Goal: Task Accomplishment & Management: Manage account settings

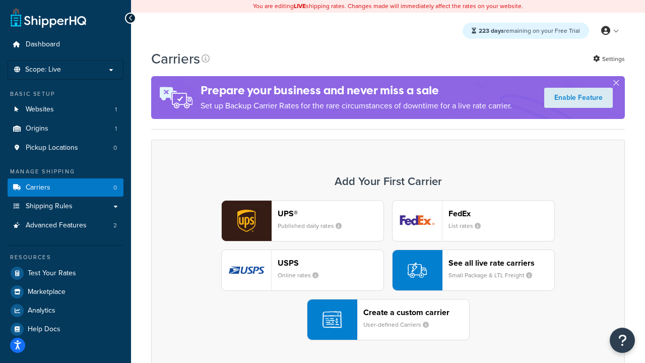
click at [388, 270] on div "UPS® Published daily rates FedEx List rates USPS Online rates See all live rate…" at bounding box center [388, 270] width 452 height 140
click at [501, 213] on header "FedEx" at bounding box center [501, 214] width 106 height 10
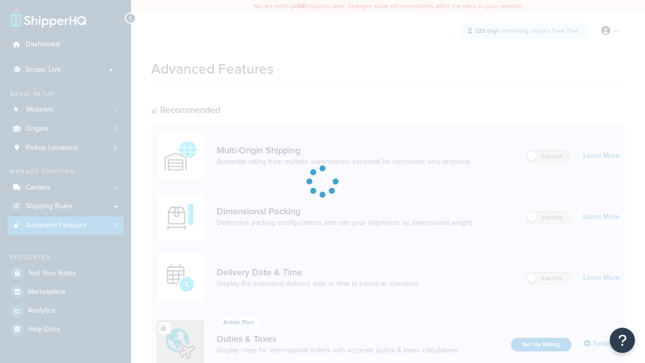
scroll to position [266, 0]
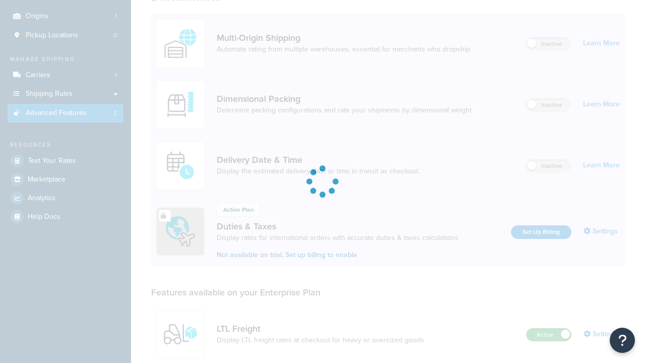
click at [549, 329] on label "Active" at bounding box center [549, 335] width 44 height 12
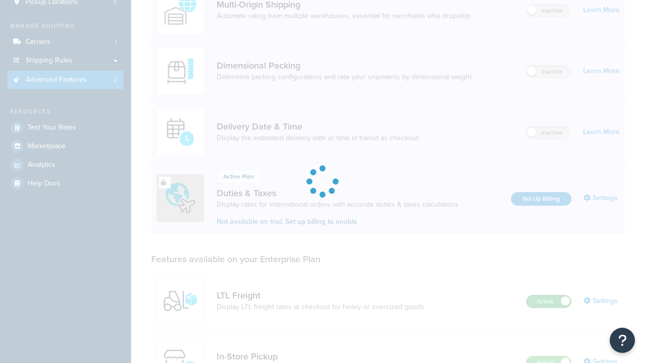
scroll to position [0, 0]
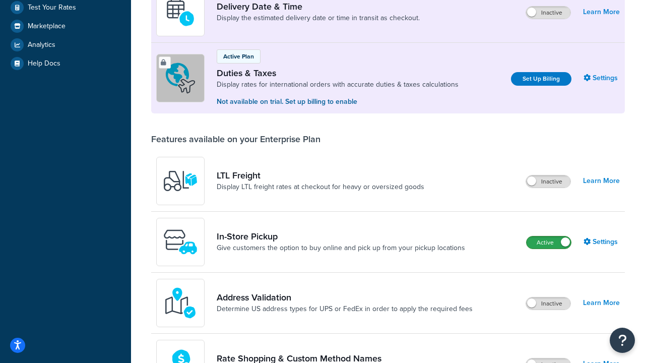
click at [549, 242] on label "Active" at bounding box center [549, 242] width 44 height 12
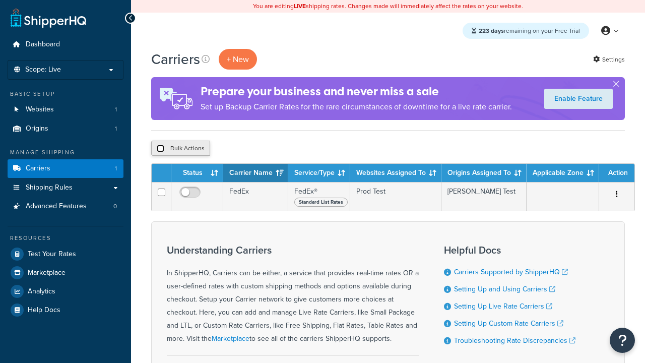
click at [160, 149] on input "checkbox" at bounding box center [161, 149] width 8 height 8
checkbox input "true"
click at [0, 0] on button "Delete" at bounding box center [0, 0] width 0 height 0
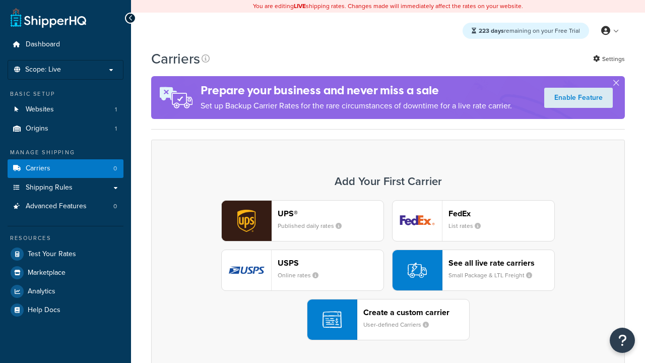
click at [302, 221] on div "UPS® Published daily rates" at bounding box center [331, 221] width 106 height 24
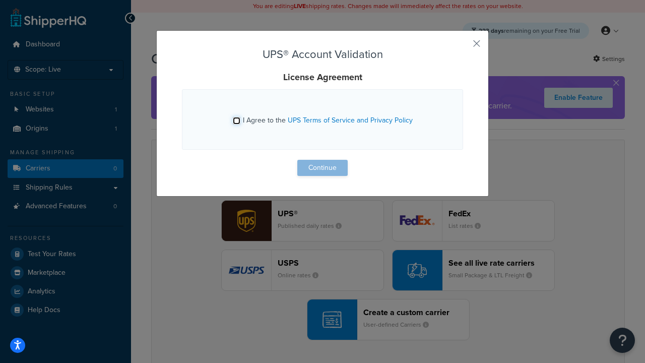
click at [236, 120] on input "I Agree to the UPS Terms of Service and Privacy Policy" at bounding box center [237, 121] width 8 height 8
checkbox input "true"
click at [322, 168] on button "Continue" at bounding box center [322, 168] width 50 height 16
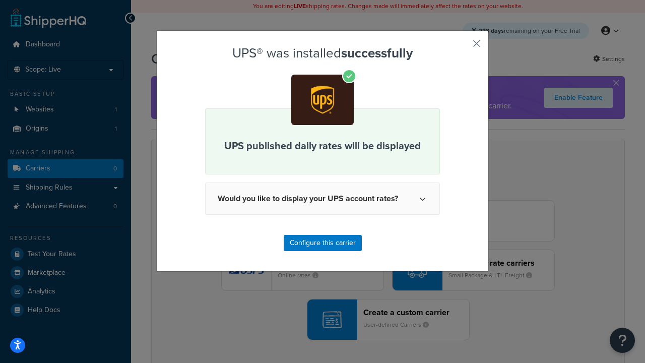
click at [462, 47] on button "button" at bounding box center [462, 47] width 3 height 3
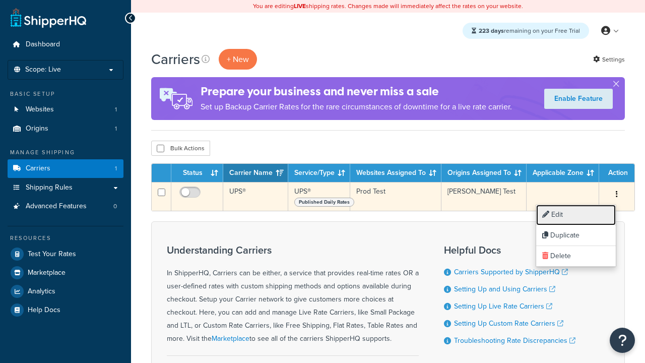
click at [576, 215] on link "Edit" at bounding box center [576, 215] width 80 height 21
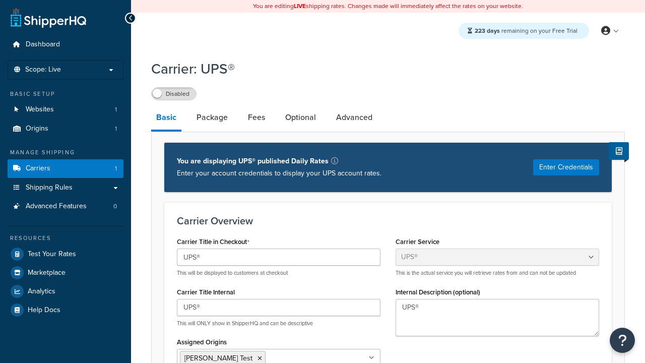
select select "ups"
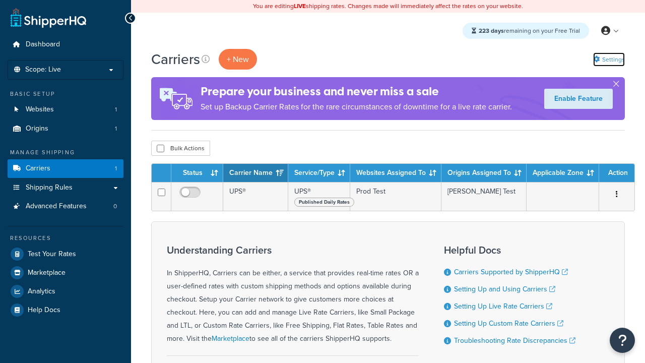
click at [608, 59] on link "Settings" at bounding box center [609, 59] width 32 height 14
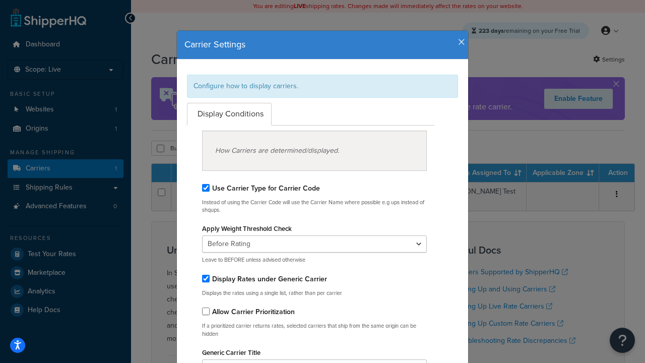
click at [322, 86] on div "Configure how to display carriers." at bounding box center [322, 86] width 271 height 23
click at [206, 187] on input "Use Carrier Type for Carrier Code" at bounding box center [206, 188] width 8 height 8
checkbox input "false"
click at [206, 278] on input "Display Rates under Generic Carrier" at bounding box center [206, 279] width 8 height 8
checkbox input "false"
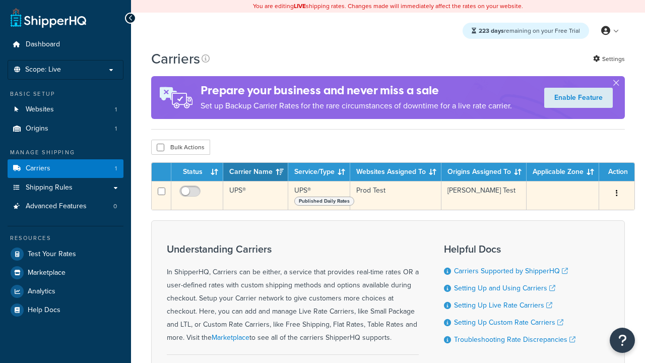
click at [617, 194] on icon "button" at bounding box center [617, 192] width 2 height 7
click at [0, 0] on link "Edit" at bounding box center [0, 0] width 0 height 0
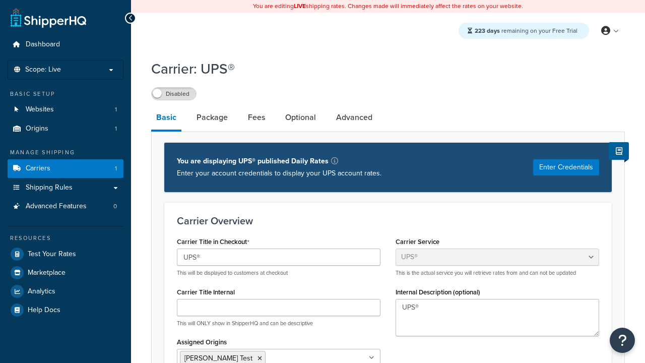
select select "ups"
type input "UPS Live Rates Carrier"
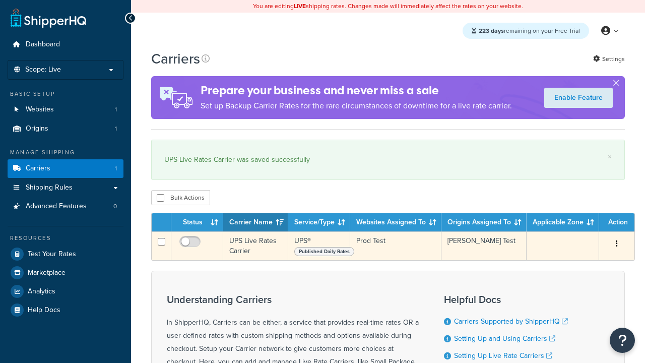
click at [617, 245] on icon "button" at bounding box center [617, 243] width 2 height 7
click at [0, 0] on link "Duplicate" at bounding box center [0, 0] width 0 height 0
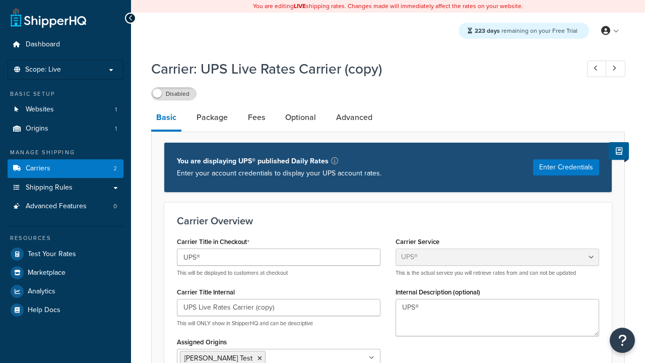
select select "ups"
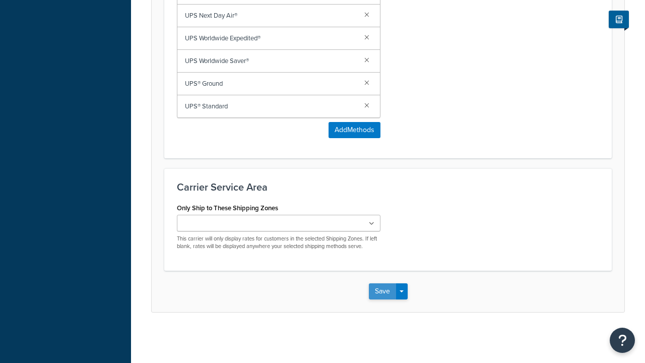
click at [382, 291] on button "Save" at bounding box center [382, 291] width 27 height 16
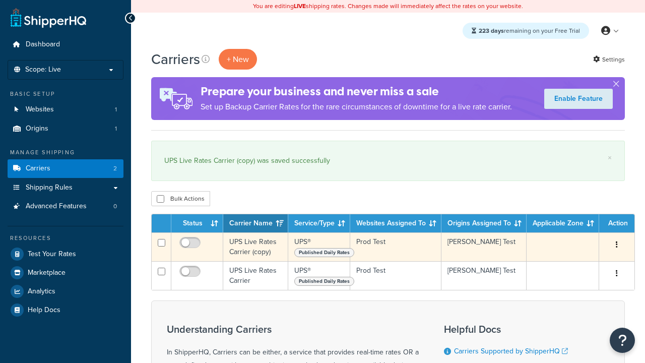
click at [617, 245] on icon "button" at bounding box center [617, 244] width 2 height 7
click at [0, 0] on link "Delete" at bounding box center [0, 0] width 0 height 0
